Goal: Register for event/course

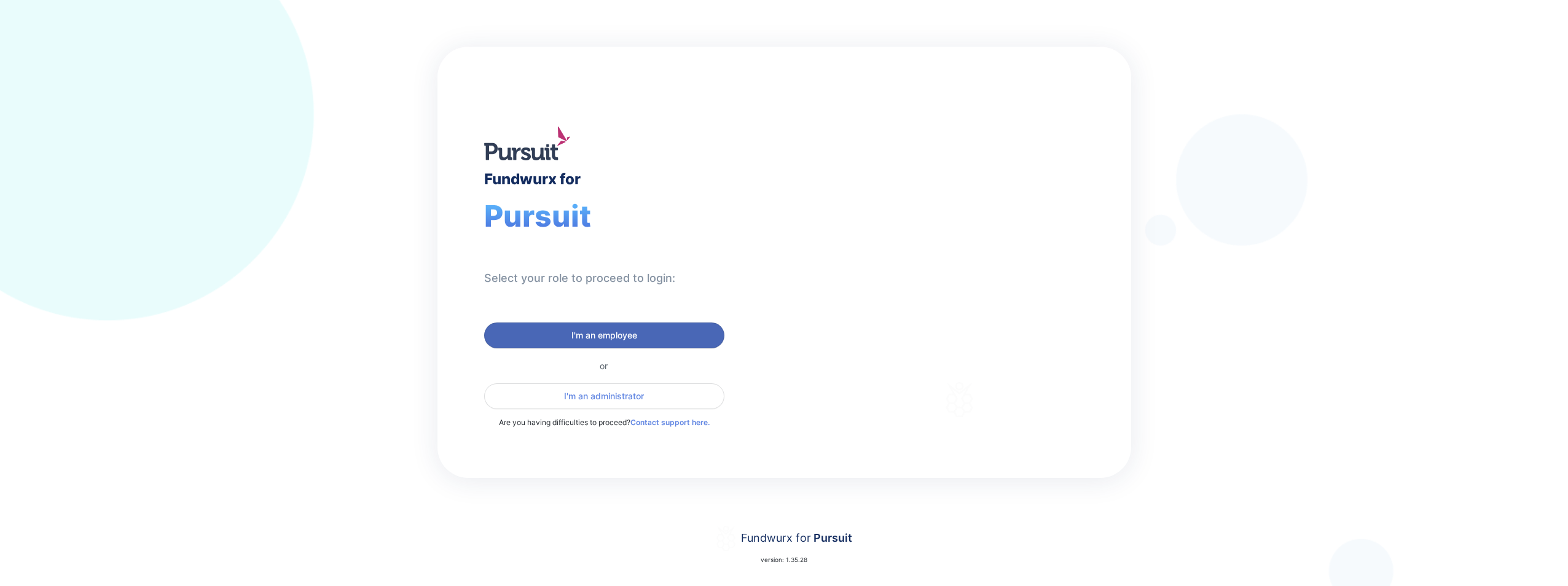
click at [585, 333] on span "I'm an employee" at bounding box center [604, 335] width 66 height 12
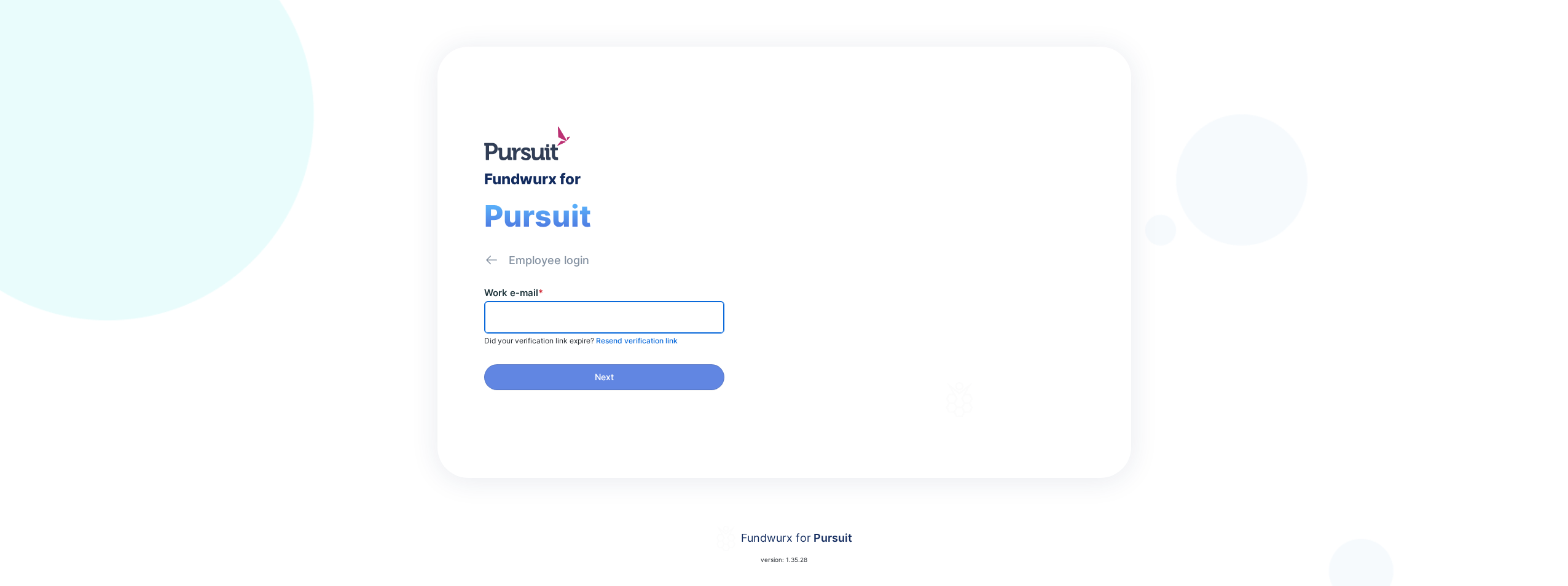
click at [567, 322] on input "text" at bounding box center [604, 316] width 229 height 19
type input "**********"
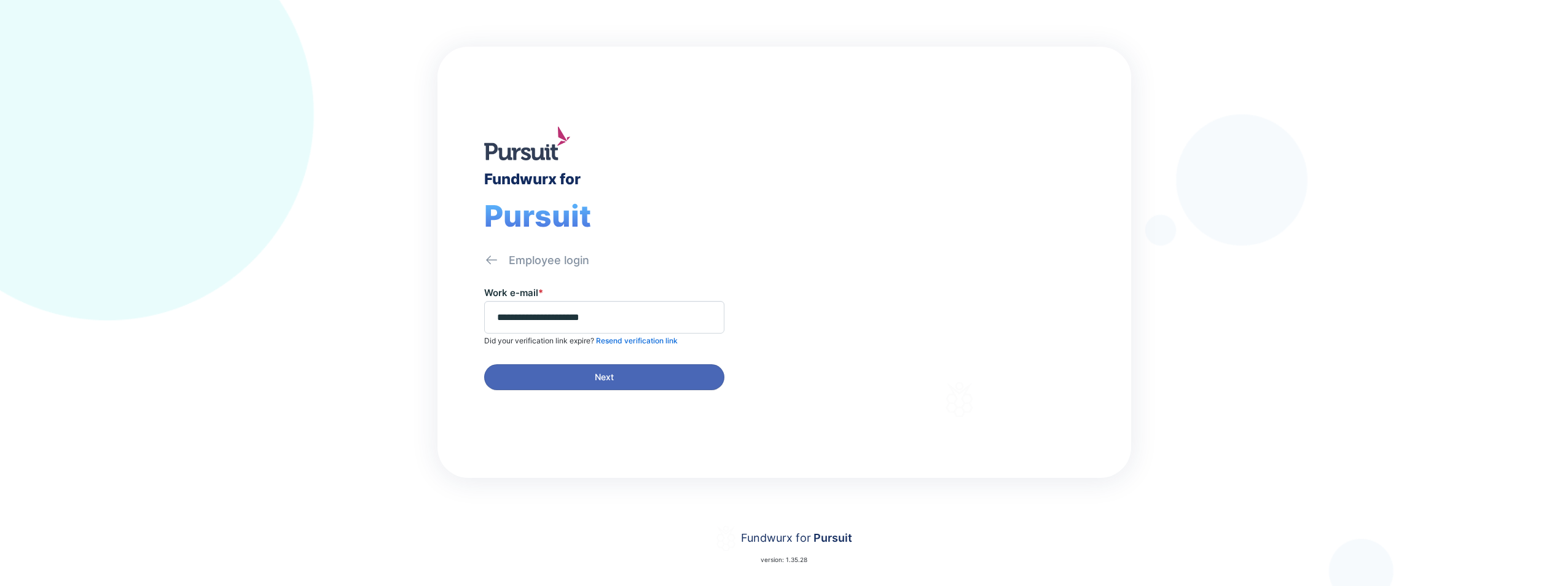
click at [616, 383] on button "Next" at bounding box center [604, 377] width 240 height 26
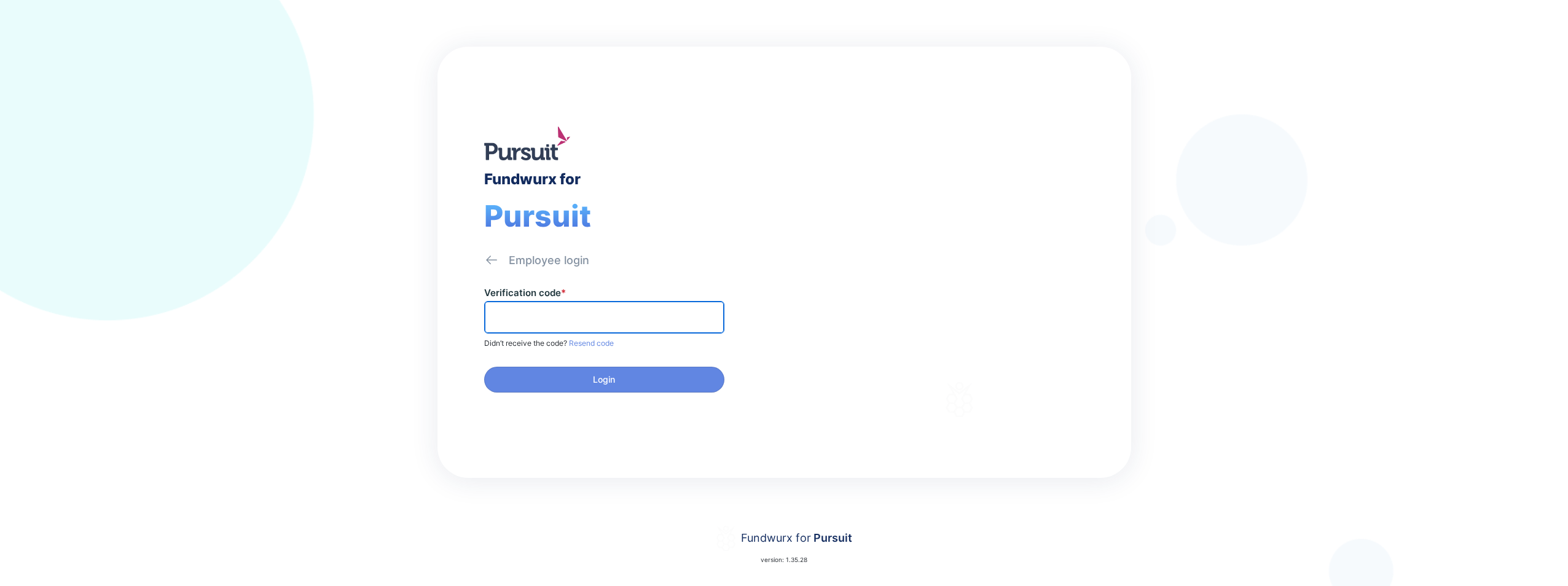
click at [547, 325] on input "text" at bounding box center [604, 316] width 229 height 19
type input "******"
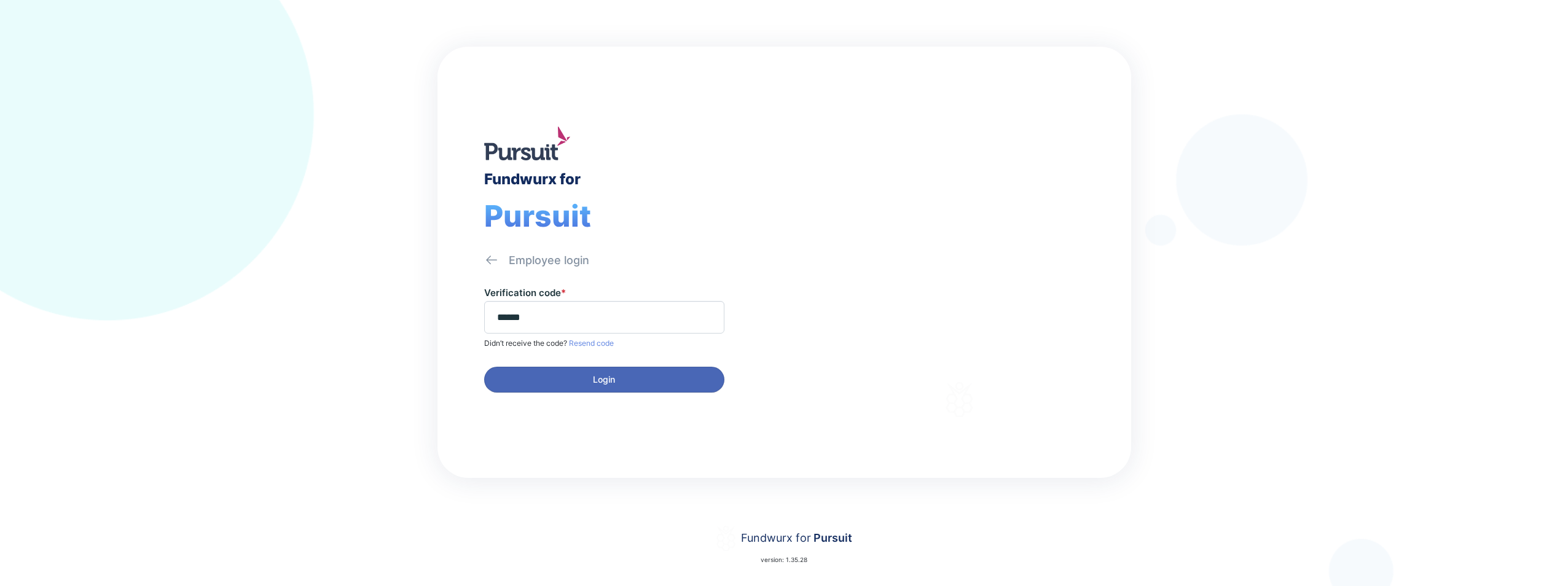
click at [574, 381] on span "Login" at bounding box center [604, 379] width 224 height 12
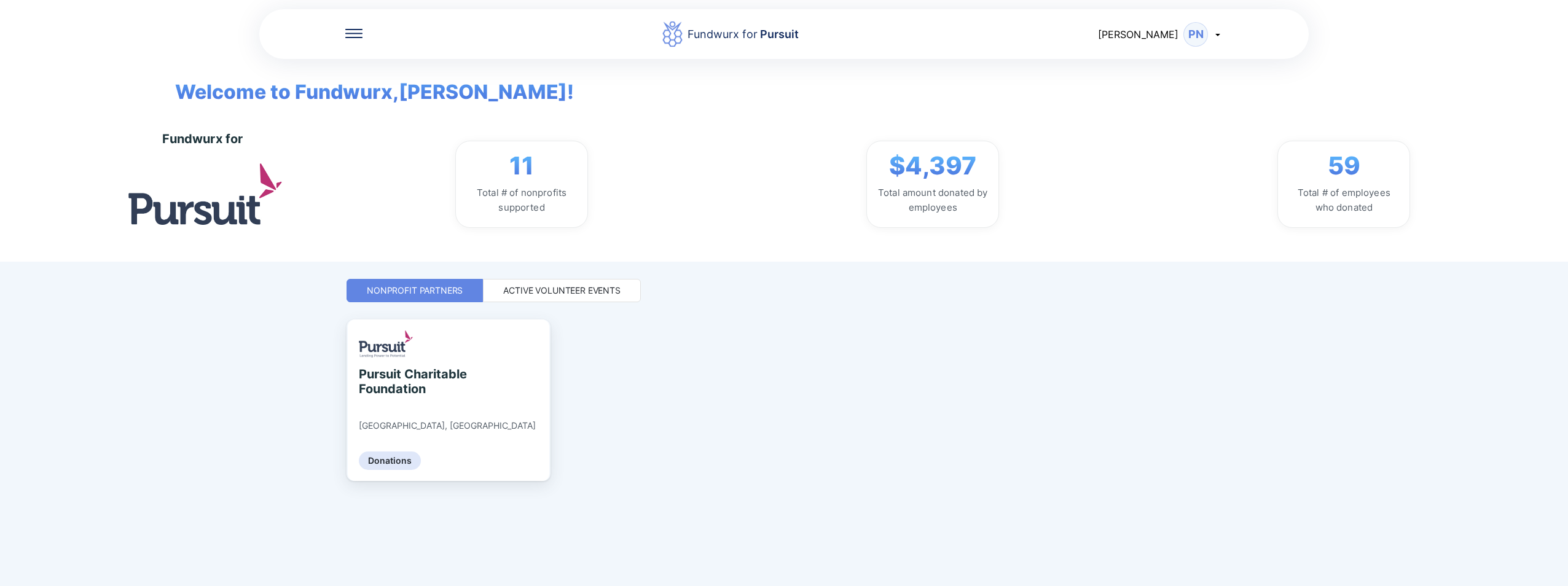
click at [588, 292] on div "Active Volunteer Events" at bounding box center [562, 291] width 118 height 12
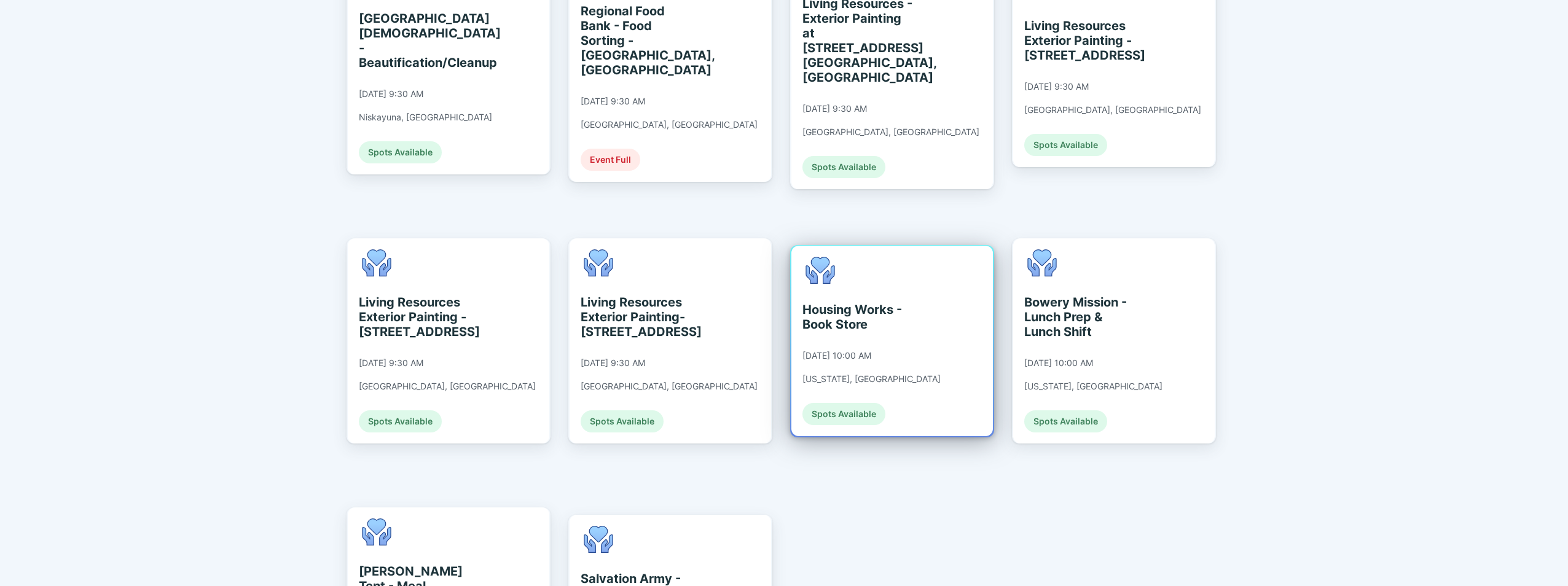
scroll to position [921, 0]
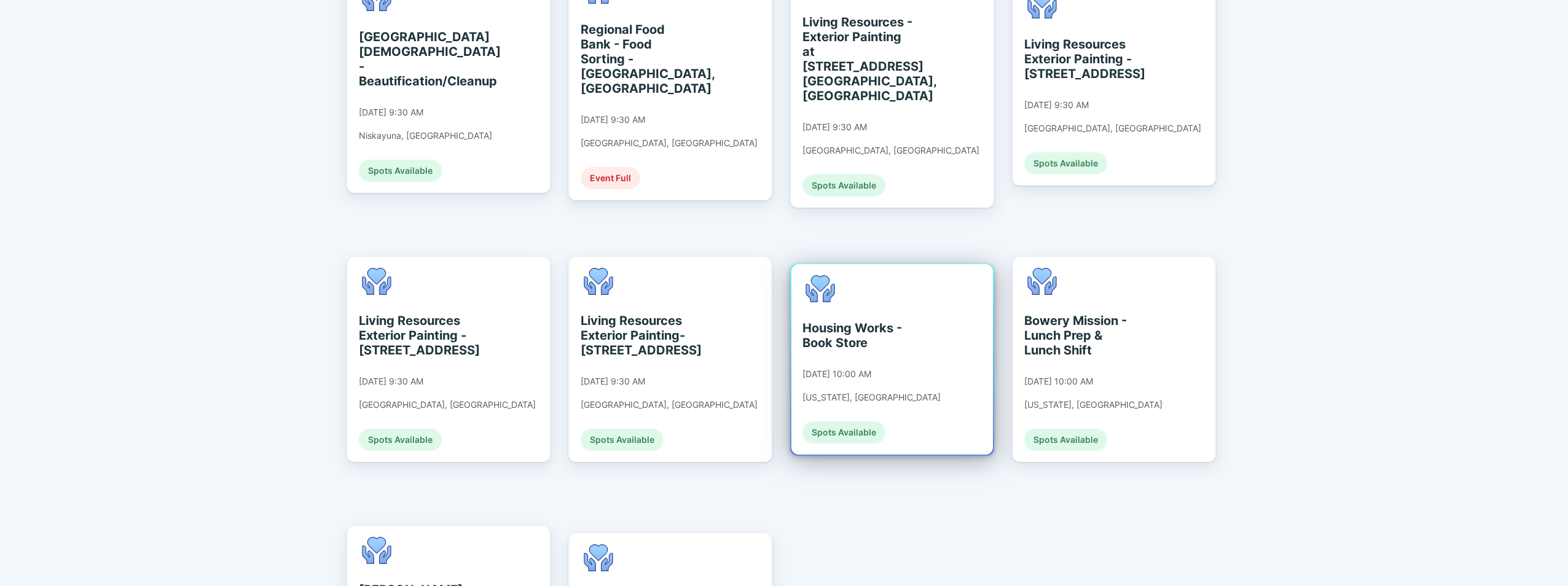
click at [906, 320] on div "Housing Works - Book Store" at bounding box center [859, 335] width 113 height 30
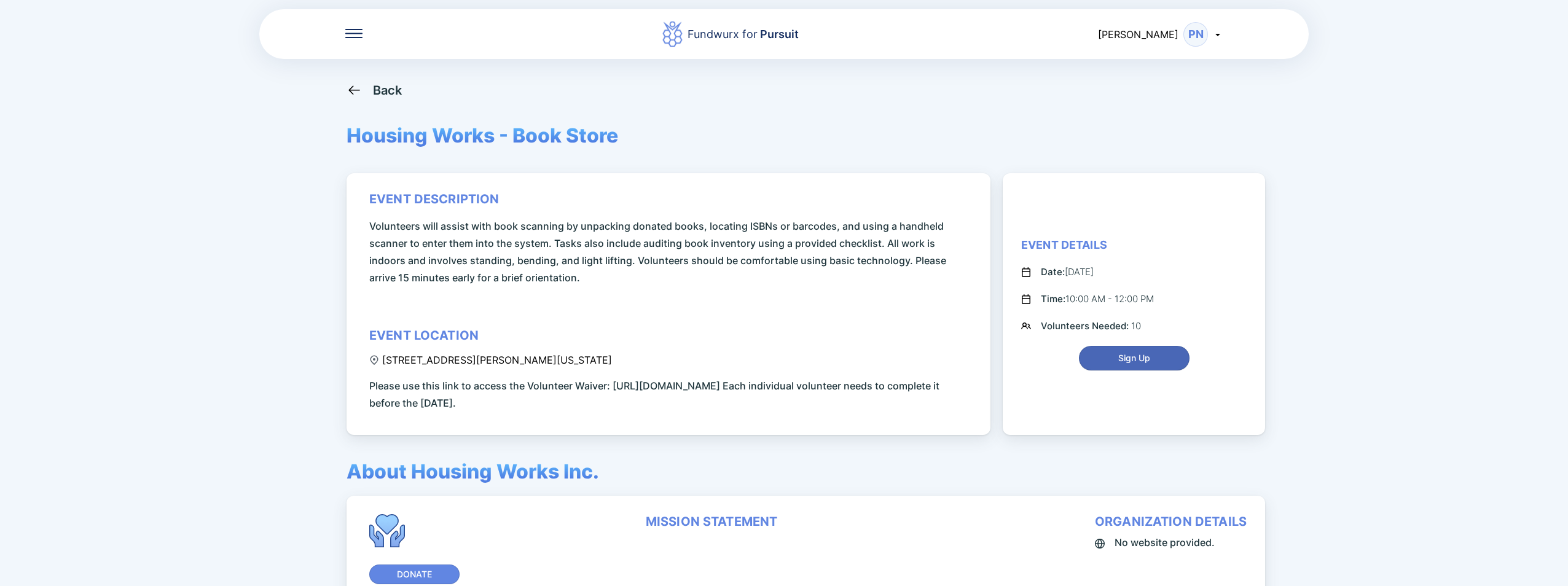
click at [938, 359] on span "Sign Up" at bounding box center [1135, 358] width 95 height 12
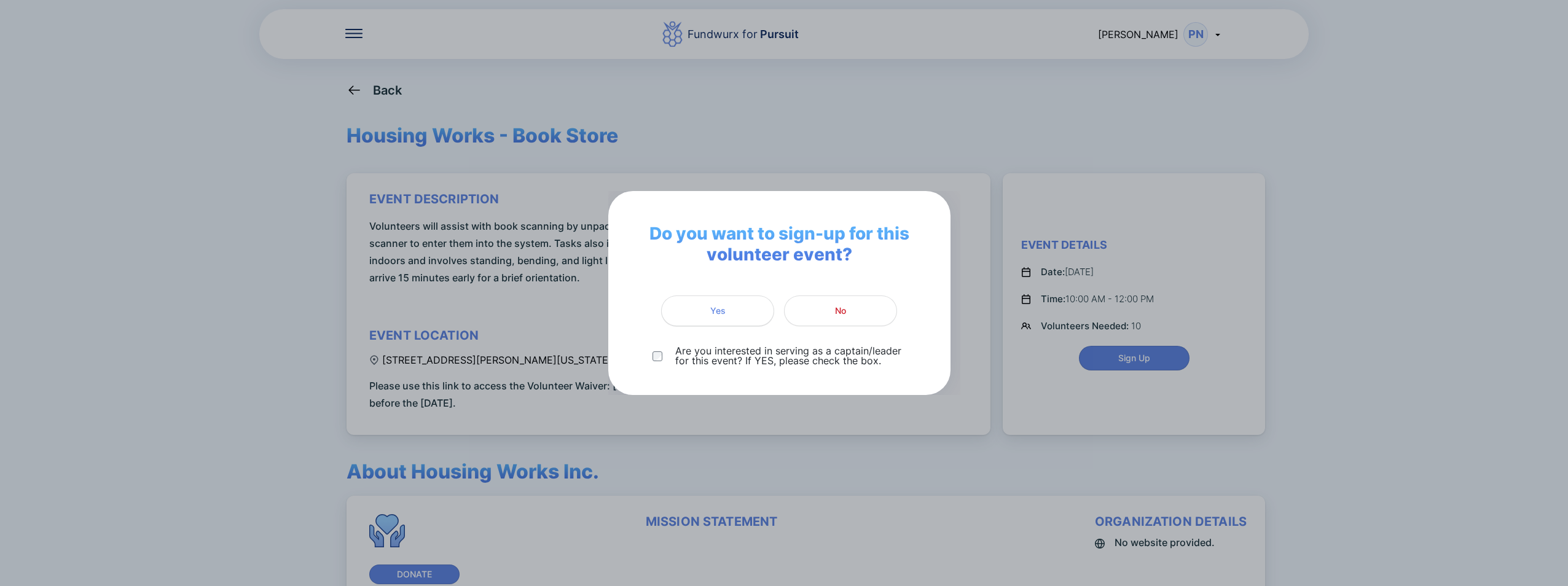
click at [715, 316] on span "Yes" at bounding box center [719, 310] width 16 height 12
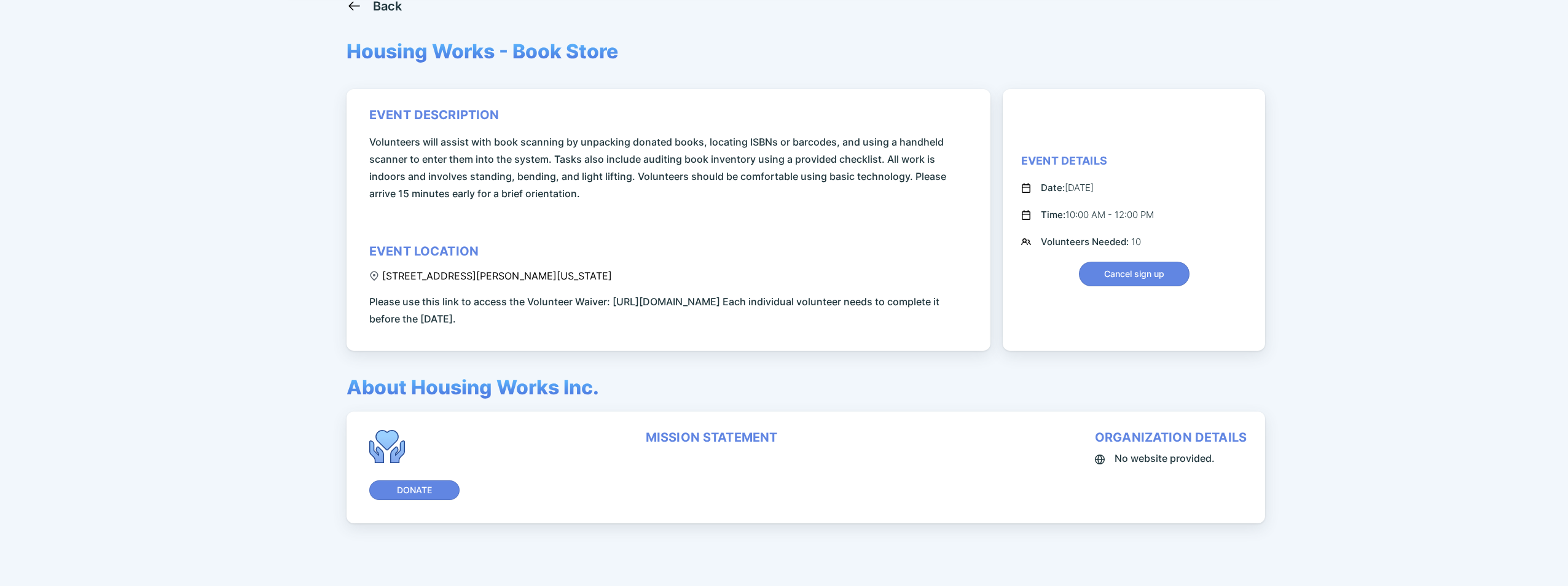
scroll to position [97, 0]
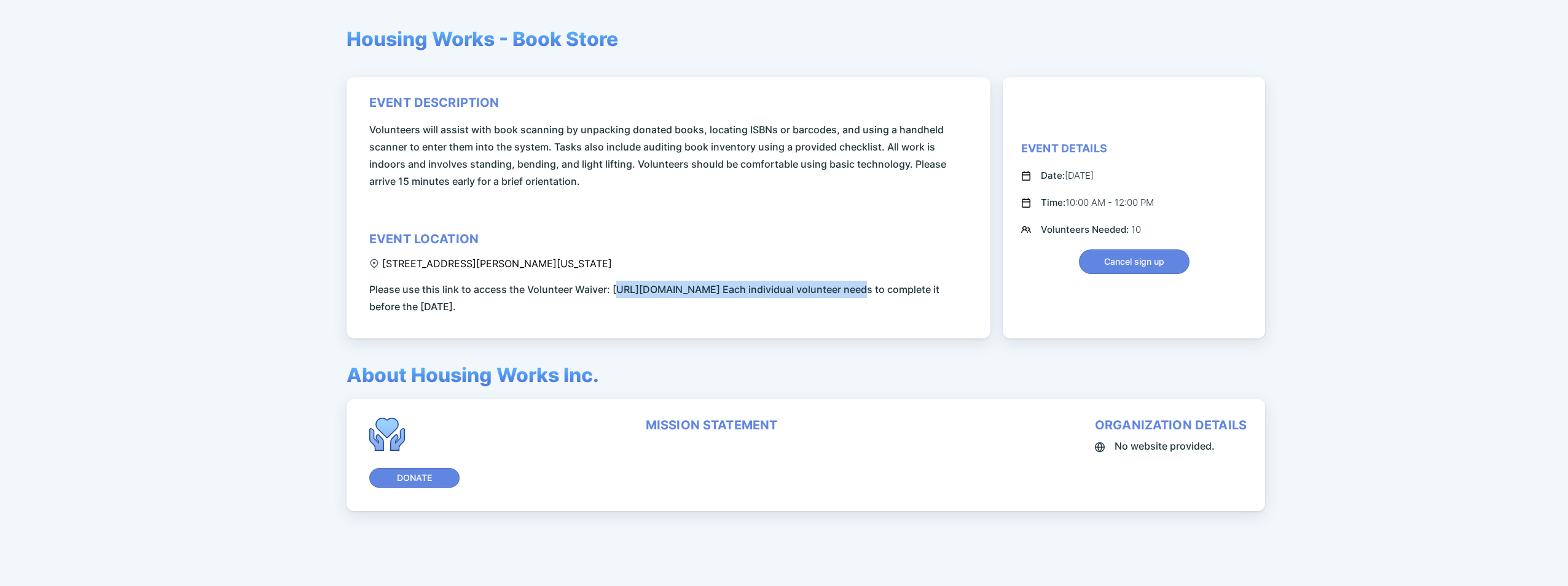
drag, startPoint x: 858, startPoint y: 289, endPoint x: 616, endPoint y: 291, distance: 242.0
click at [616, 291] on span "Please use this link to access the Volunteer Waiver: [URL][DOMAIN_NAME] Each in…" at bounding box center [671, 297] width 603 height 35
drag, startPoint x: 616, startPoint y: 291, endPoint x: 741, endPoint y: 312, distance: 126.8
click at [741, 312] on span "Please use this link to access the Volunteer Waiver: [URL][DOMAIN_NAME] Each in…" at bounding box center [671, 297] width 603 height 35
drag, startPoint x: 859, startPoint y: 290, endPoint x: 611, endPoint y: 287, distance: 248.0
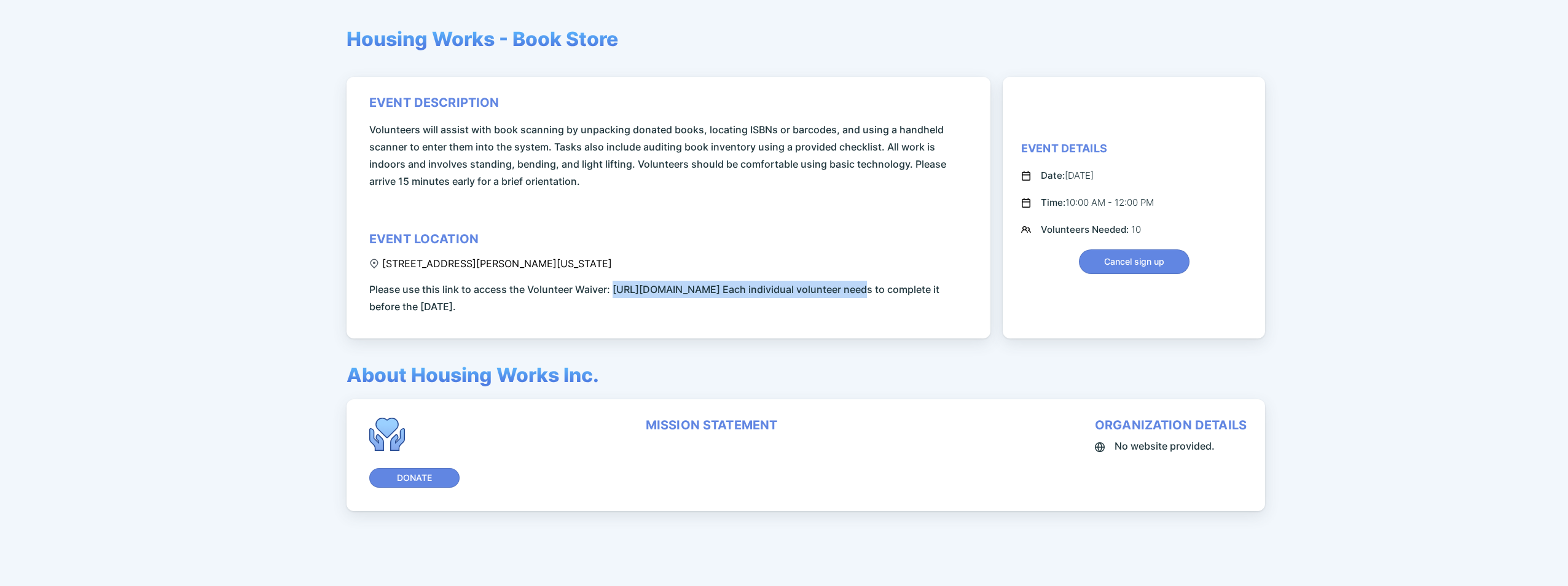
click at [611, 287] on span "Please use this link to access the Volunteer Waiver: [URL][DOMAIN_NAME] Each in…" at bounding box center [671, 297] width 603 height 35
copy span "[URL][DOMAIN_NAME]"
